Goal: Transaction & Acquisition: Purchase product/service

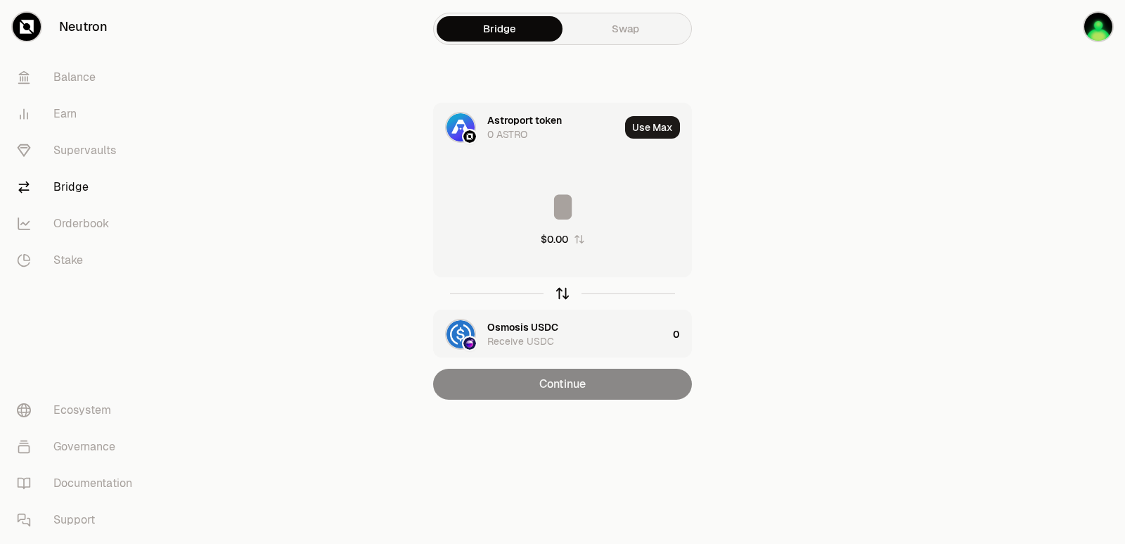
click at [563, 288] on icon "button" at bounding box center [562, 293] width 15 height 15
click at [523, 198] on input at bounding box center [562, 207] width 257 height 42
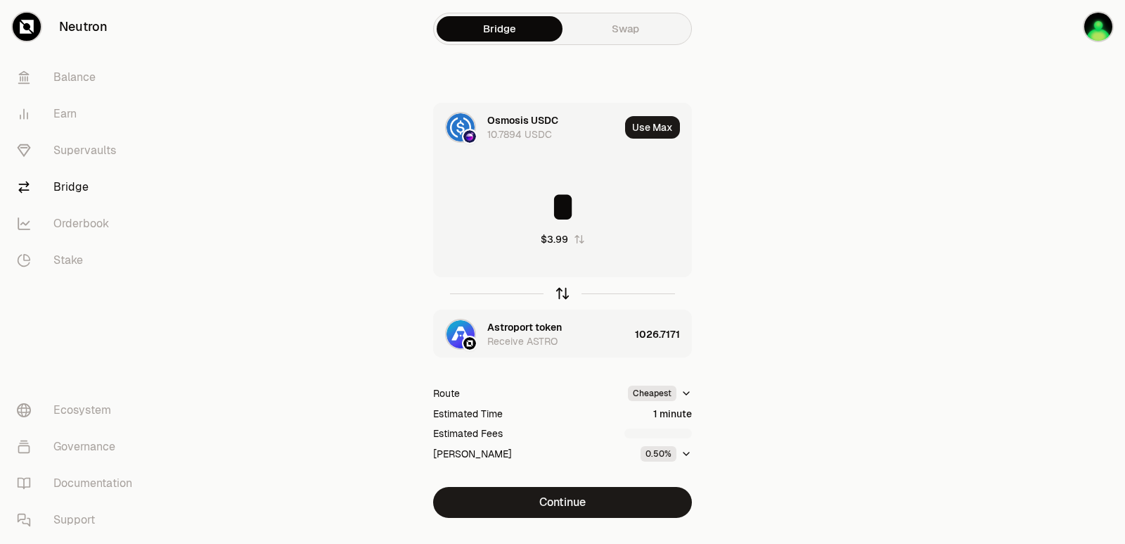
click at [561, 294] on icon "button" at bounding box center [562, 293] width 15 height 15
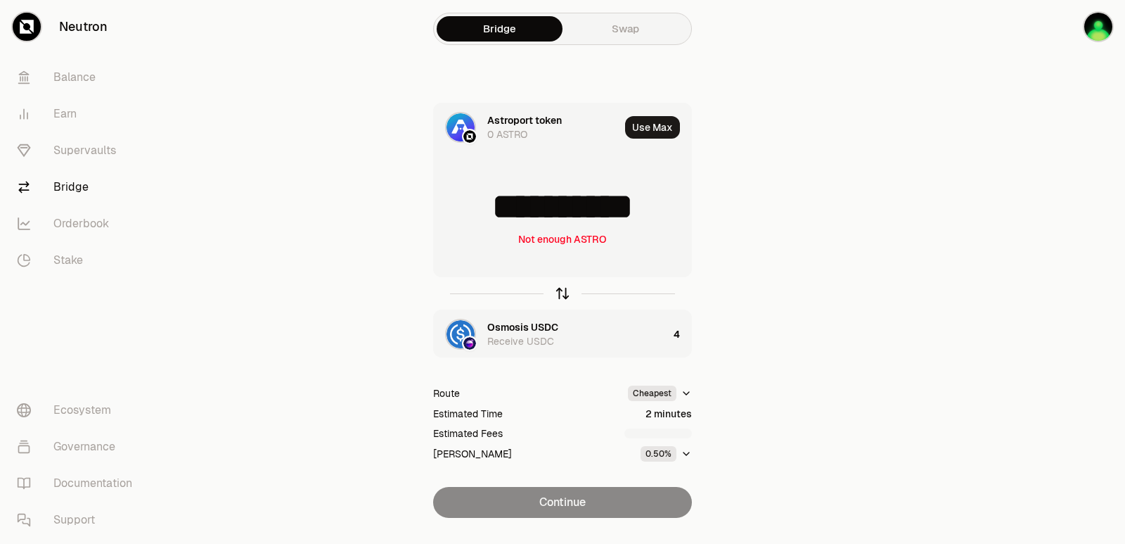
click at [561, 291] on icon "button" at bounding box center [562, 293] width 15 height 15
type input "*"
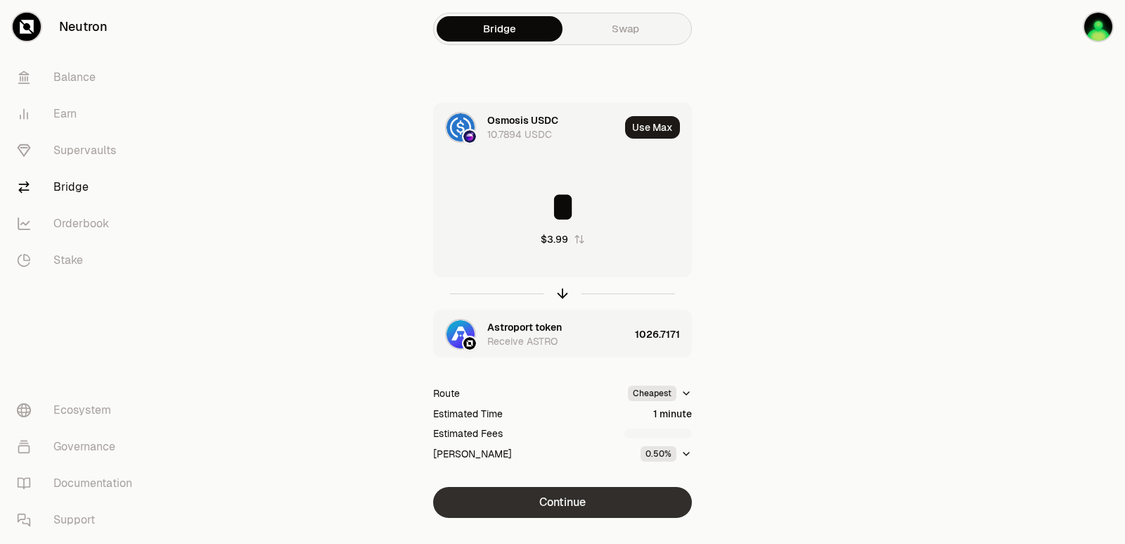
click at [573, 501] on button "Continue" at bounding box center [562, 502] width 259 height 31
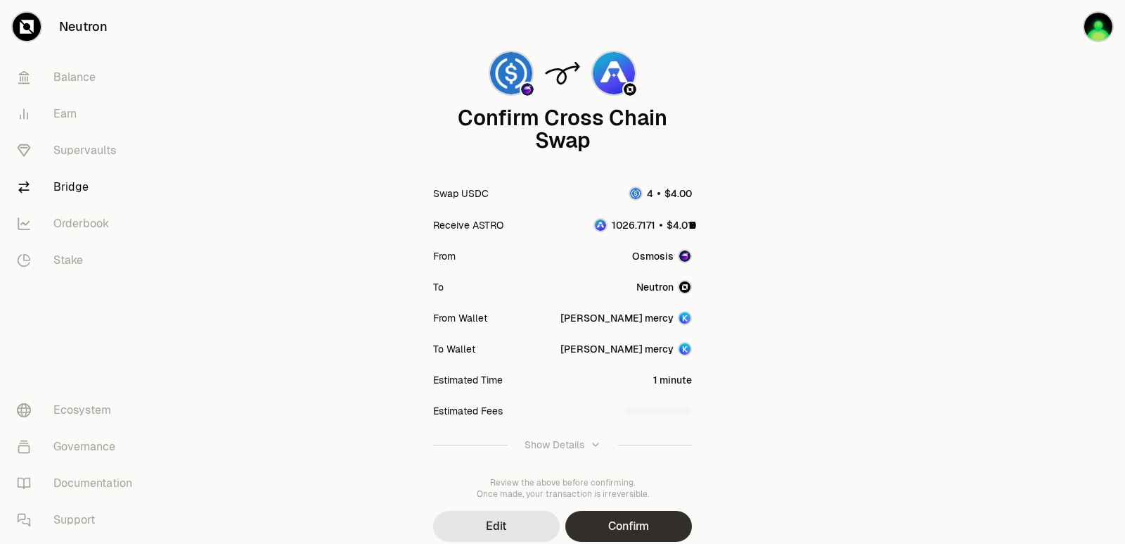
scroll to position [116, 0]
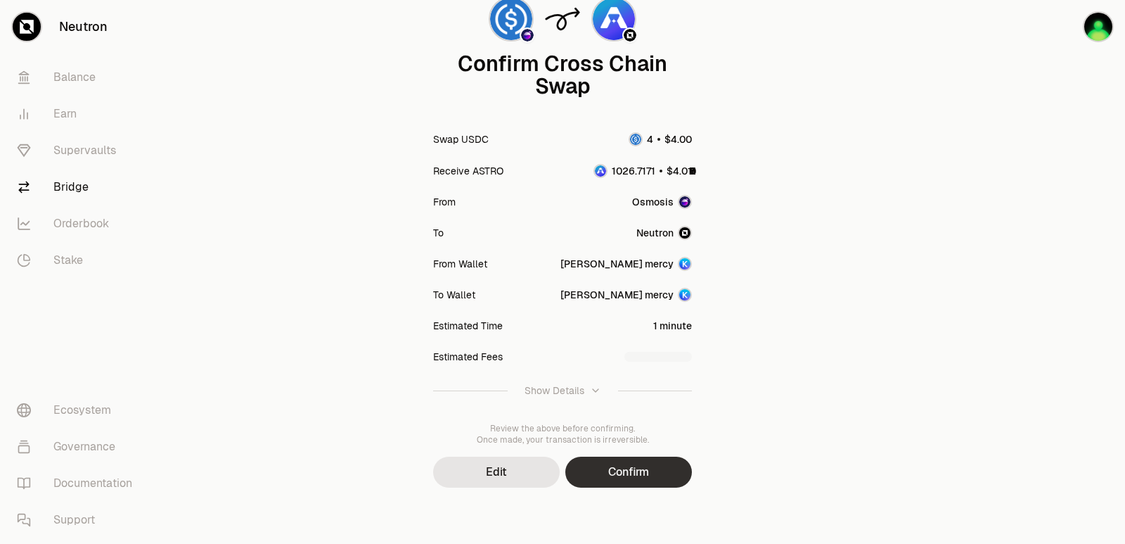
click at [619, 478] on button "Confirm" at bounding box center [629, 472] width 127 height 31
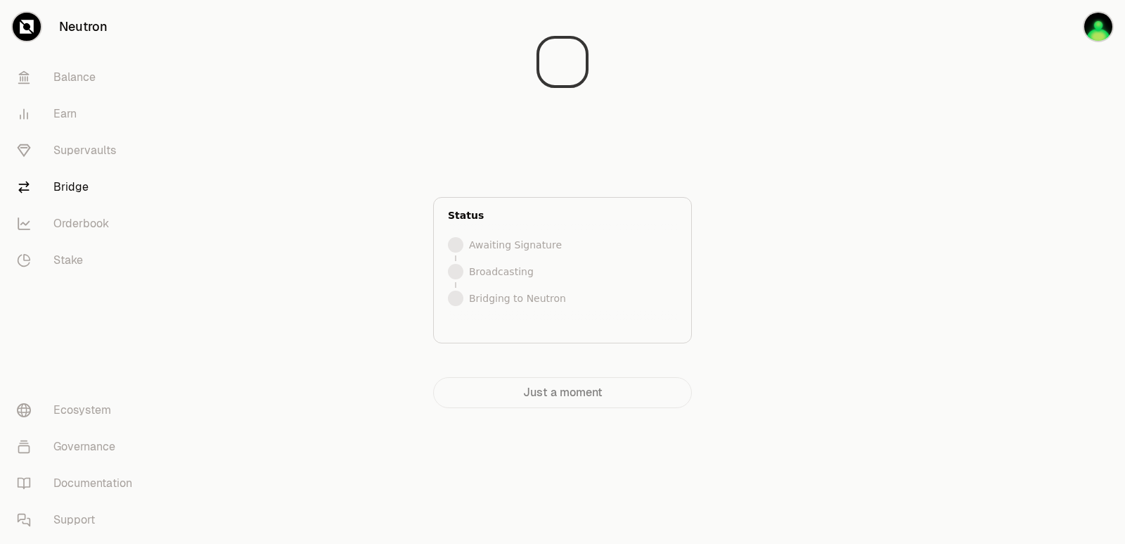
scroll to position [0, 0]
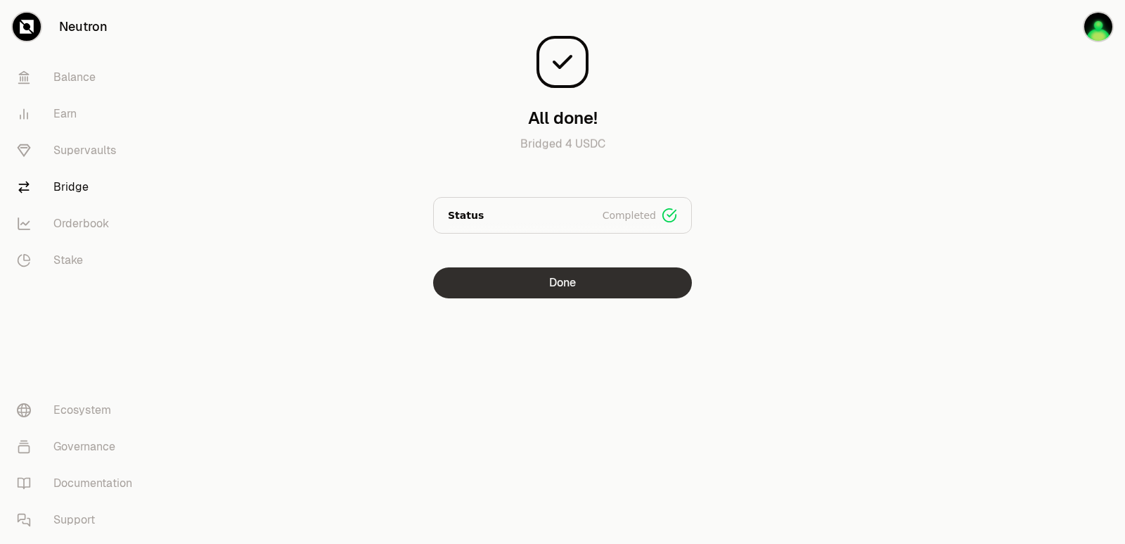
click at [554, 287] on button "Done" at bounding box center [562, 282] width 259 height 31
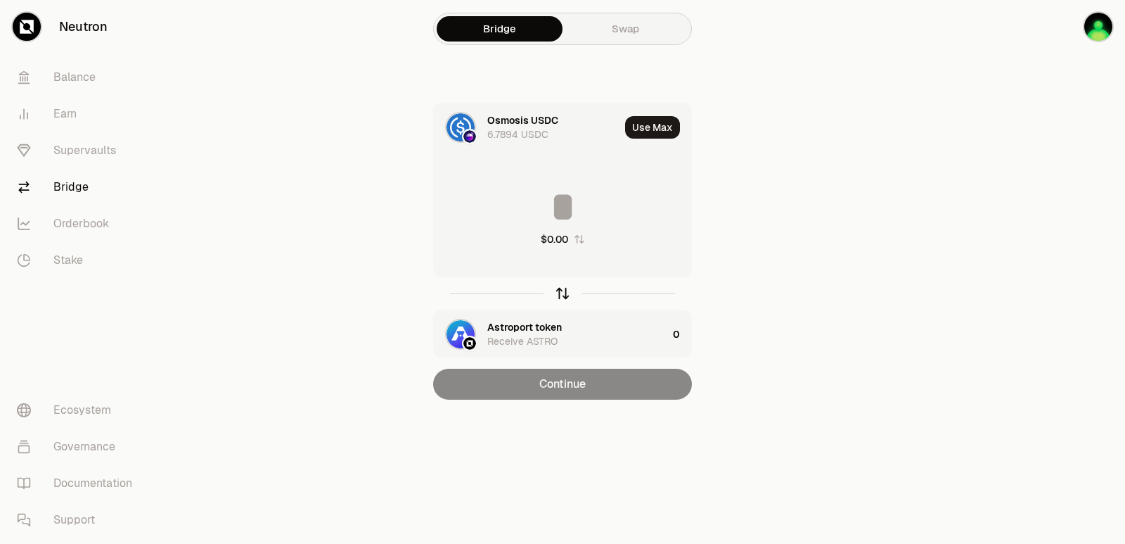
click at [568, 291] on icon "button" at bounding box center [562, 293] width 15 height 15
click at [655, 126] on button "Use Max" at bounding box center [652, 127] width 55 height 23
type input "**********"
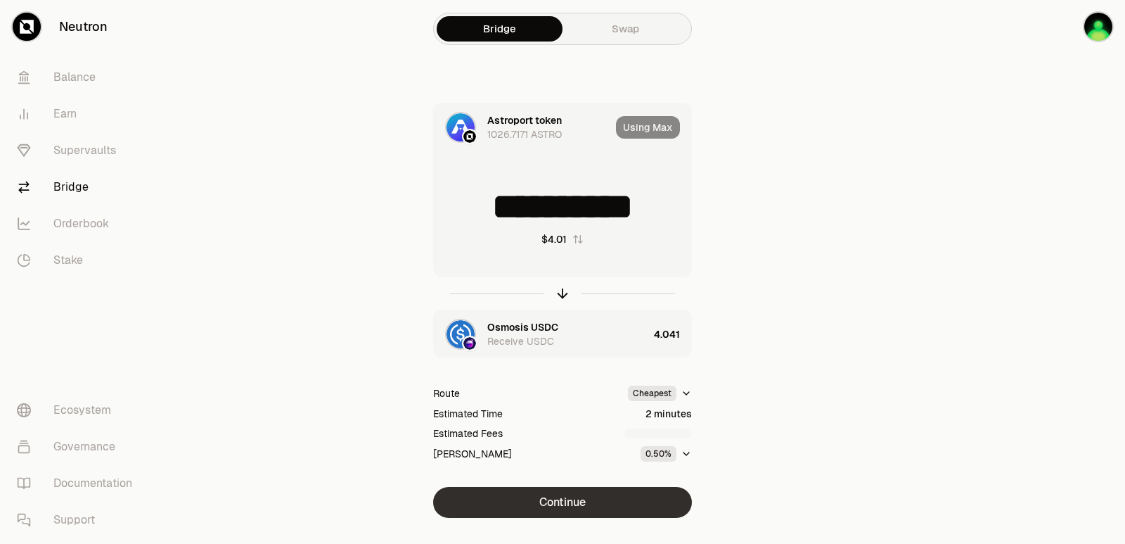
click at [576, 490] on button "Continue" at bounding box center [562, 502] width 259 height 31
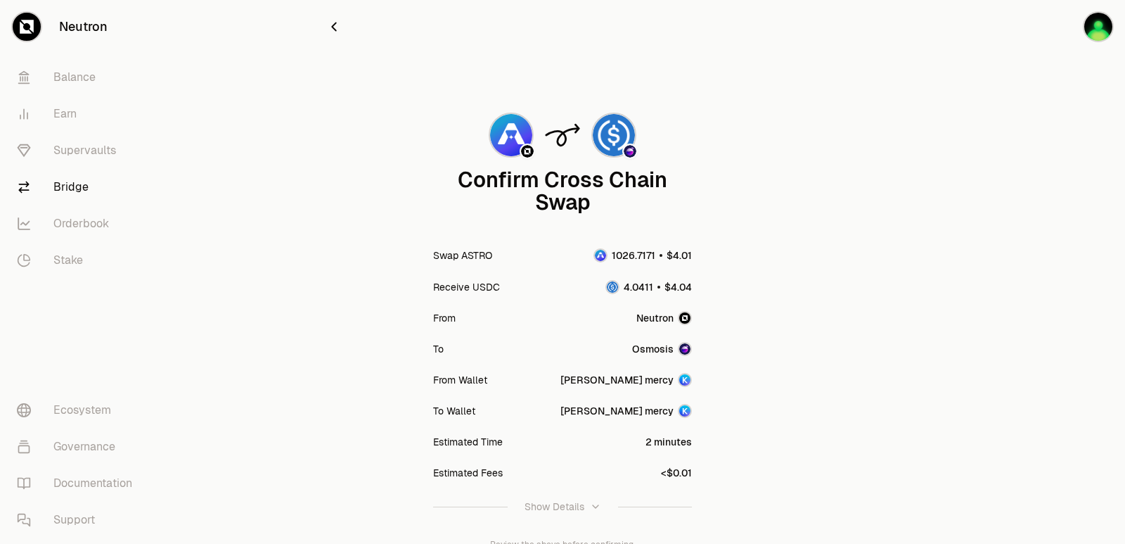
scroll to position [116, 0]
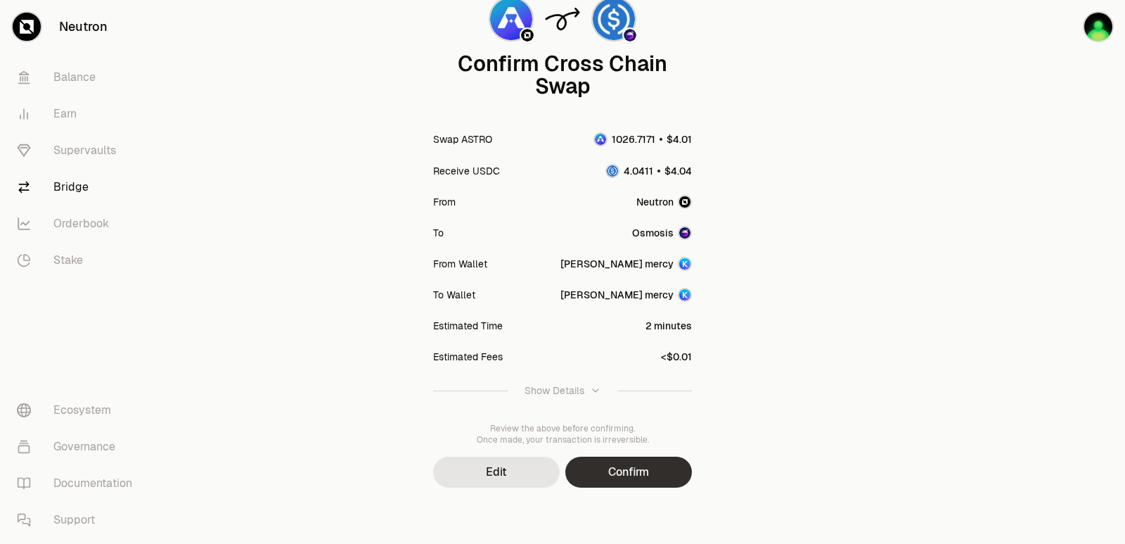
click at [637, 479] on button "Confirm" at bounding box center [629, 472] width 127 height 31
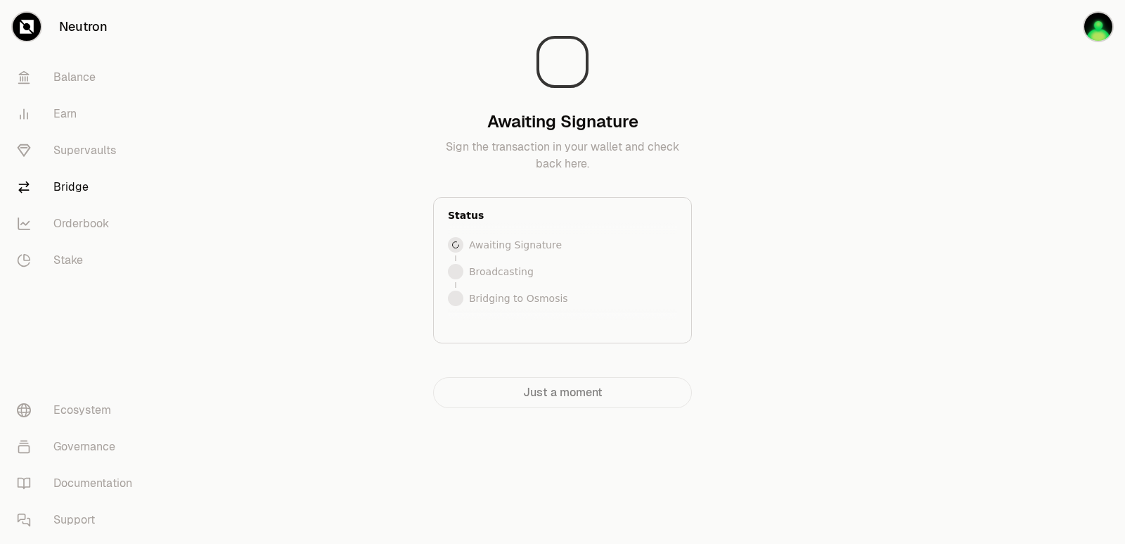
scroll to position [0, 0]
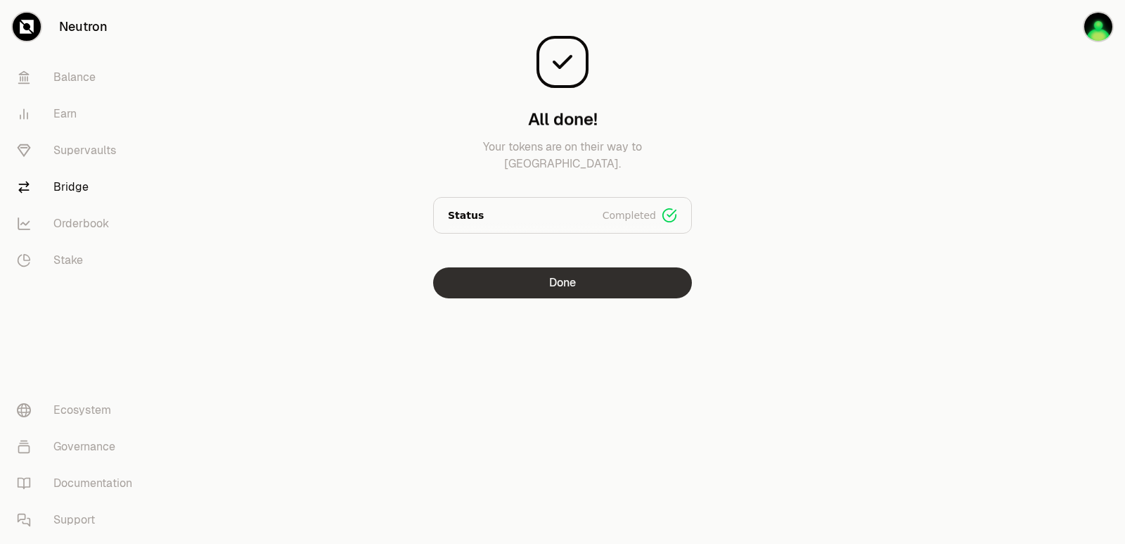
click at [503, 281] on button "Done" at bounding box center [562, 282] width 259 height 31
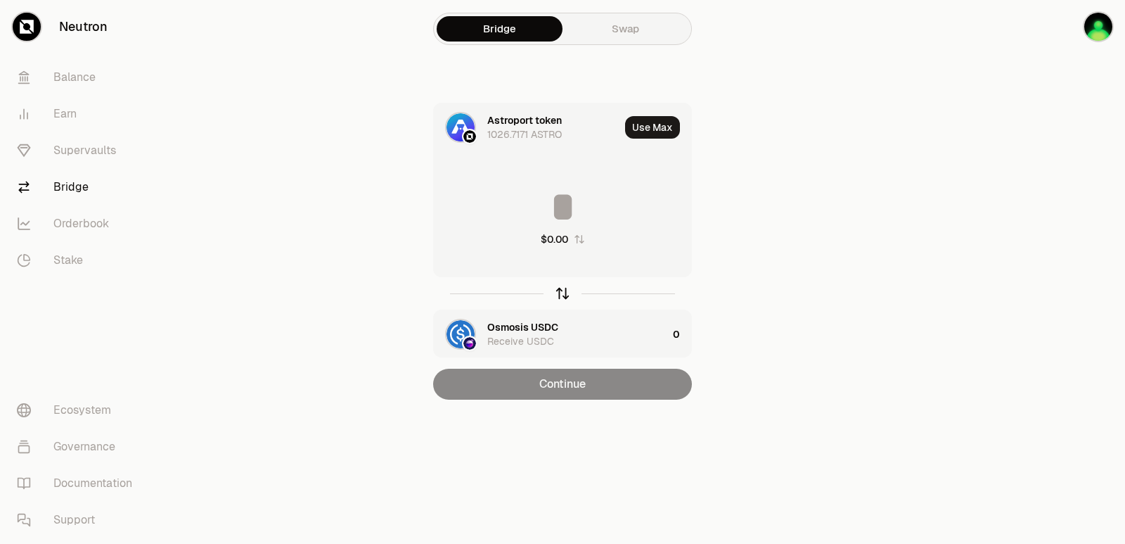
click at [561, 296] on icon "button" at bounding box center [562, 293] width 15 height 15
click at [639, 117] on button "Use Max" at bounding box center [652, 127] width 55 height 23
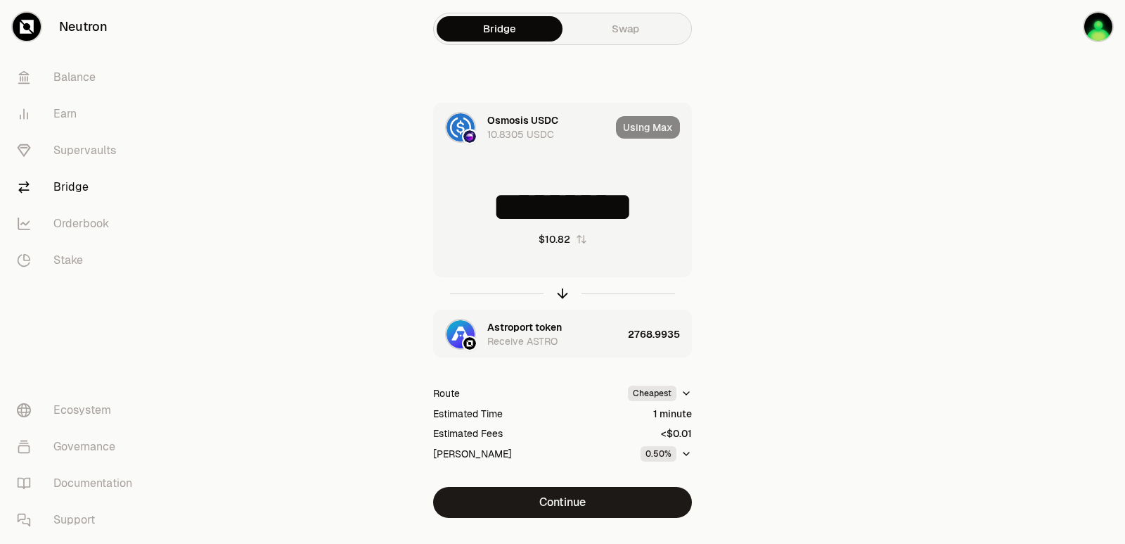
type input "*"
